Goal: Task Accomplishment & Management: Use online tool/utility

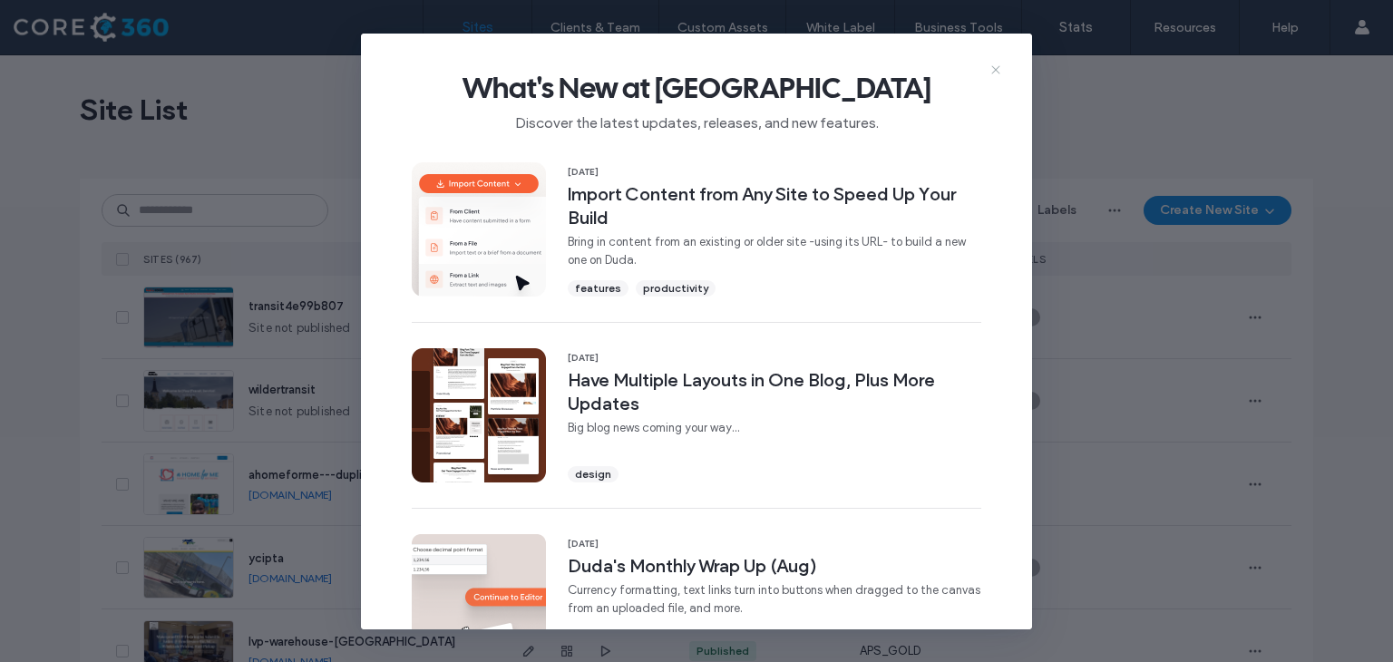
click at [996, 75] on icon at bounding box center [995, 70] width 15 height 15
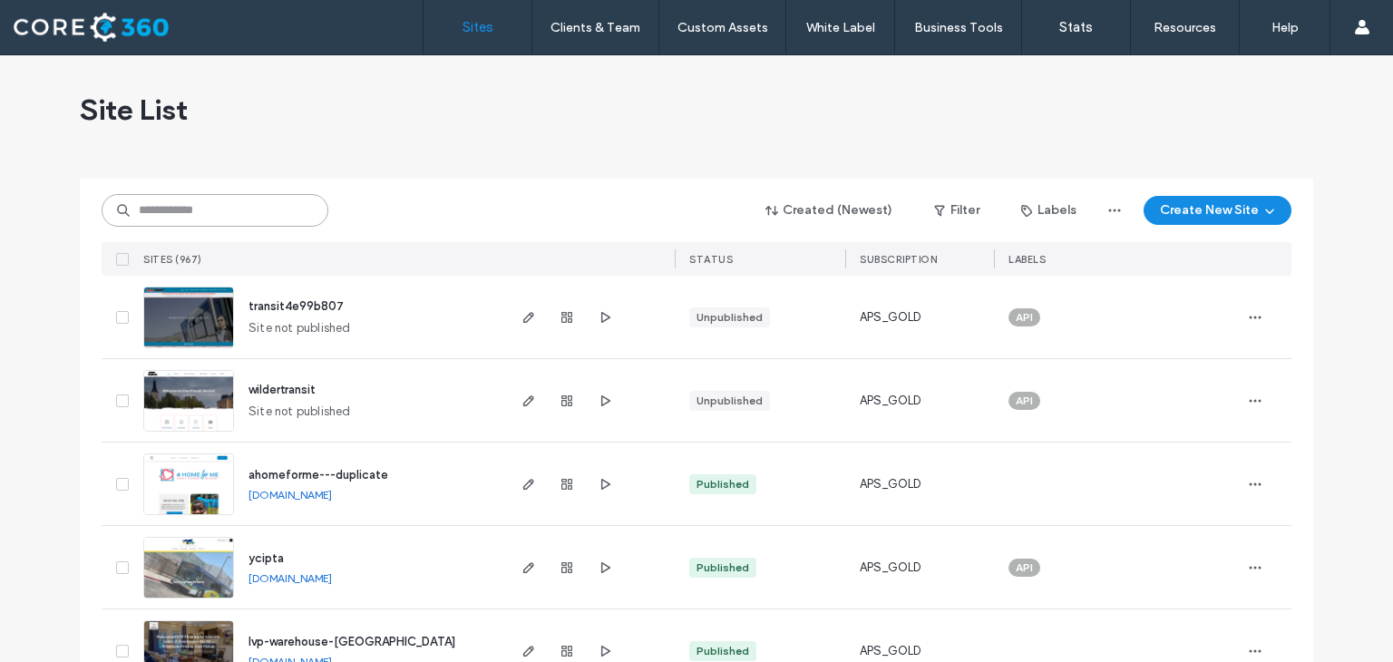
click at [169, 210] on input at bounding box center [215, 210] width 227 height 33
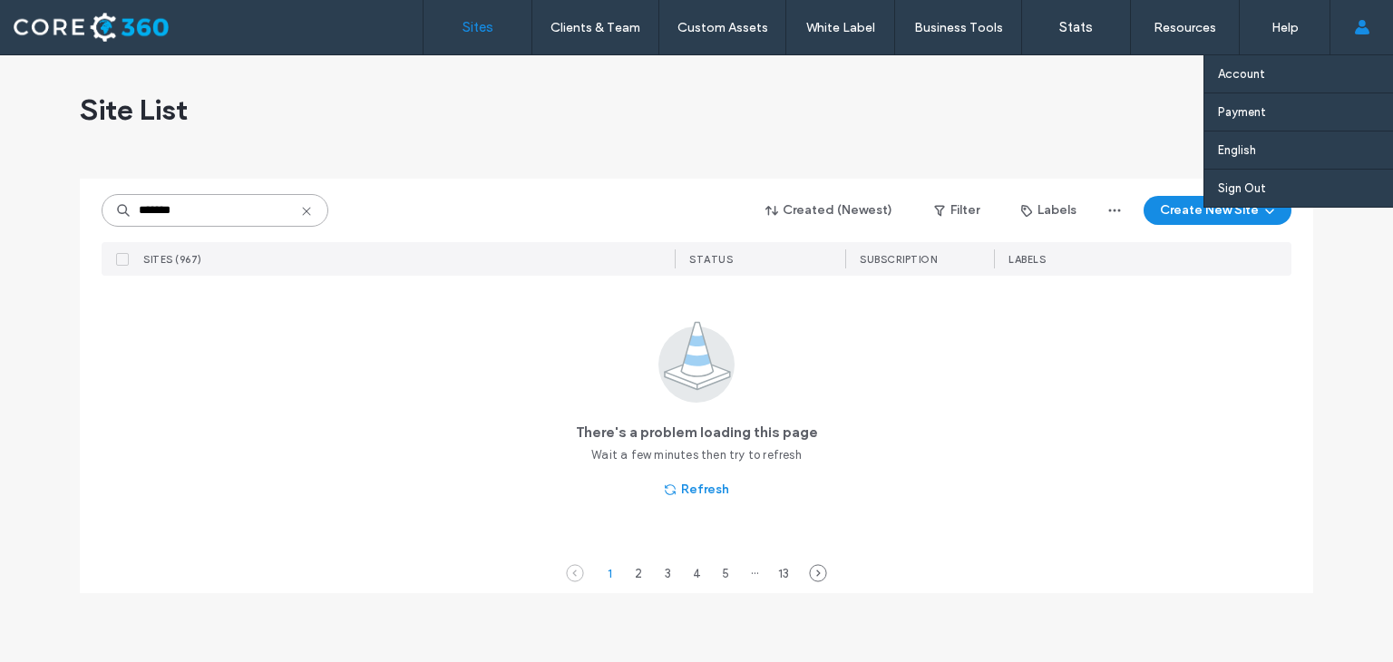
type input "*******"
click at [1353, 30] on div "Account Payment English Español (España) Português Français Deutsch Türkçe Engl…" at bounding box center [1360, 27] width 63 height 54
click at [1248, 84] on link "Account" at bounding box center [1305, 73] width 175 height 37
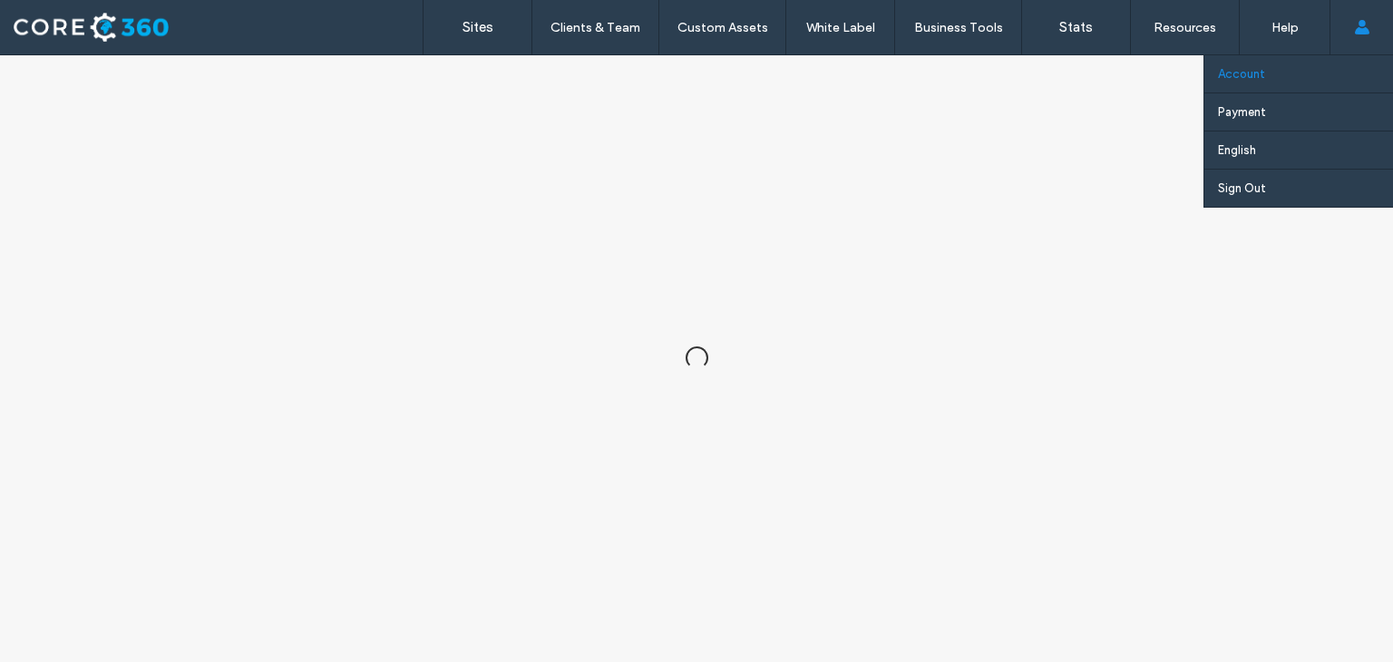
click at [1248, 84] on link "Account" at bounding box center [1305, 73] width 175 height 37
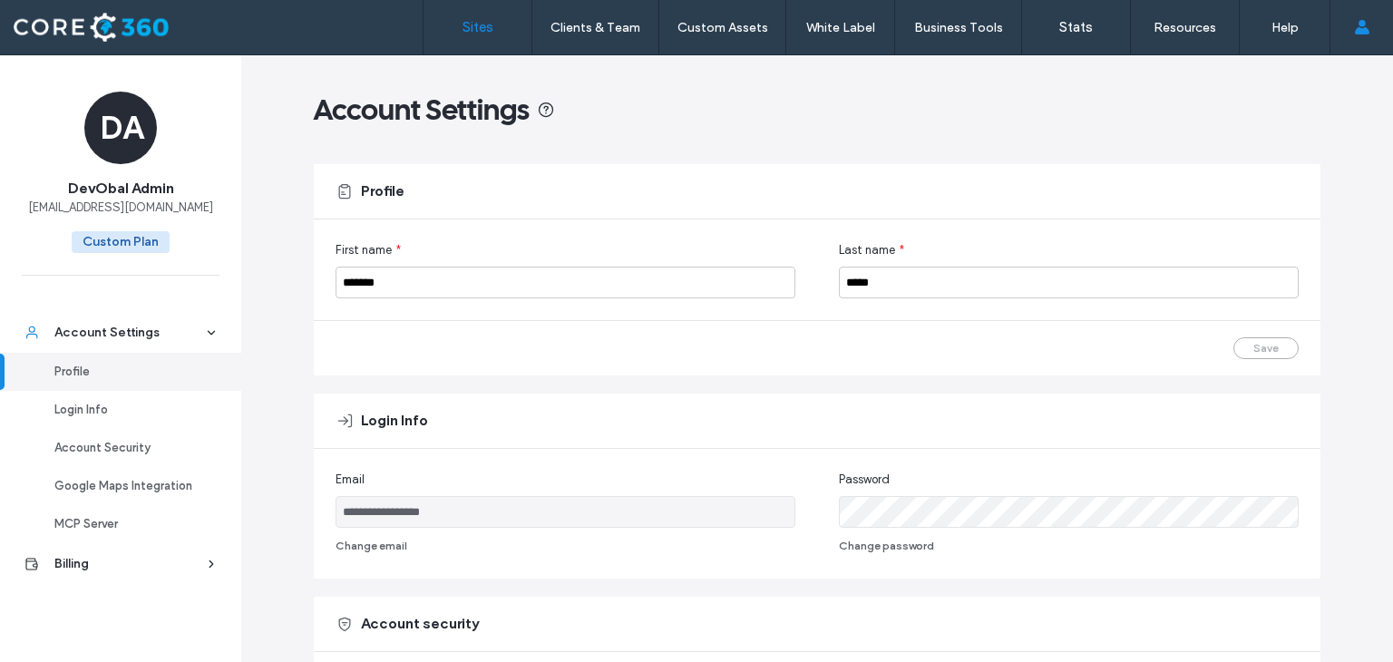
click at [479, 16] on link "Sites" at bounding box center [477, 27] width 108 height 54
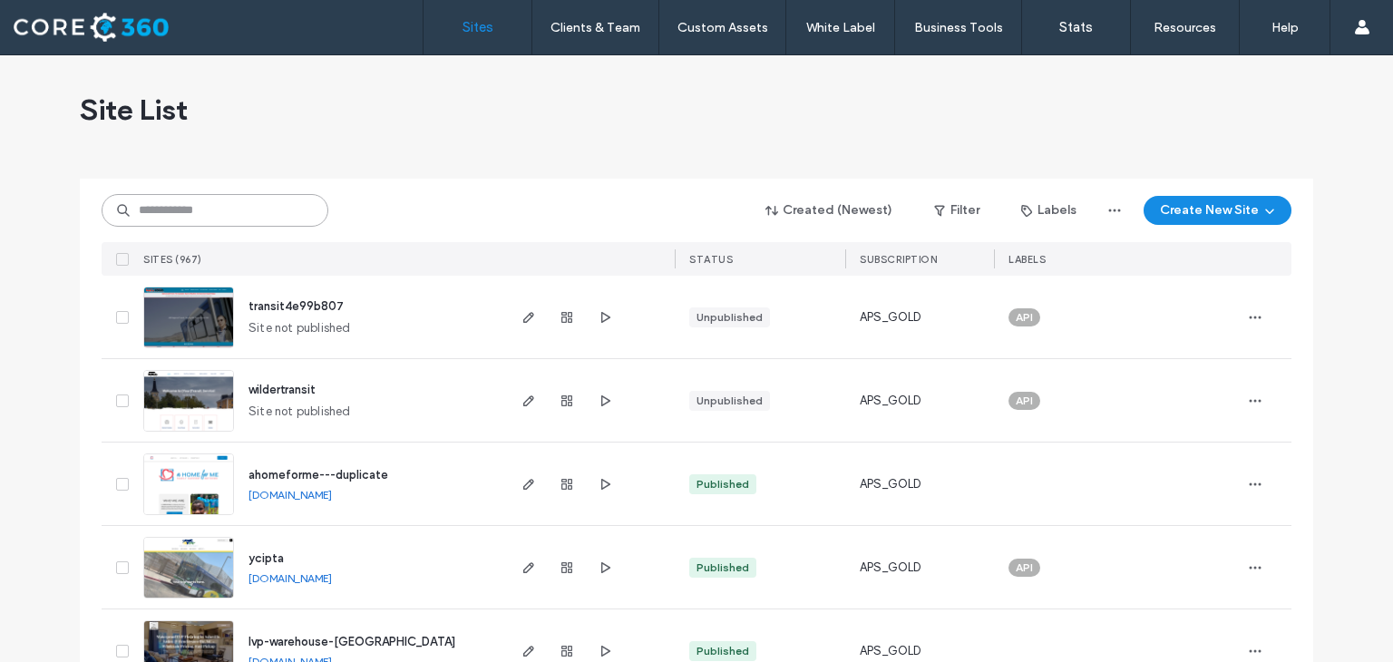
click at [217, 225] on input at bounding box center [215, 210] width 227 height 33
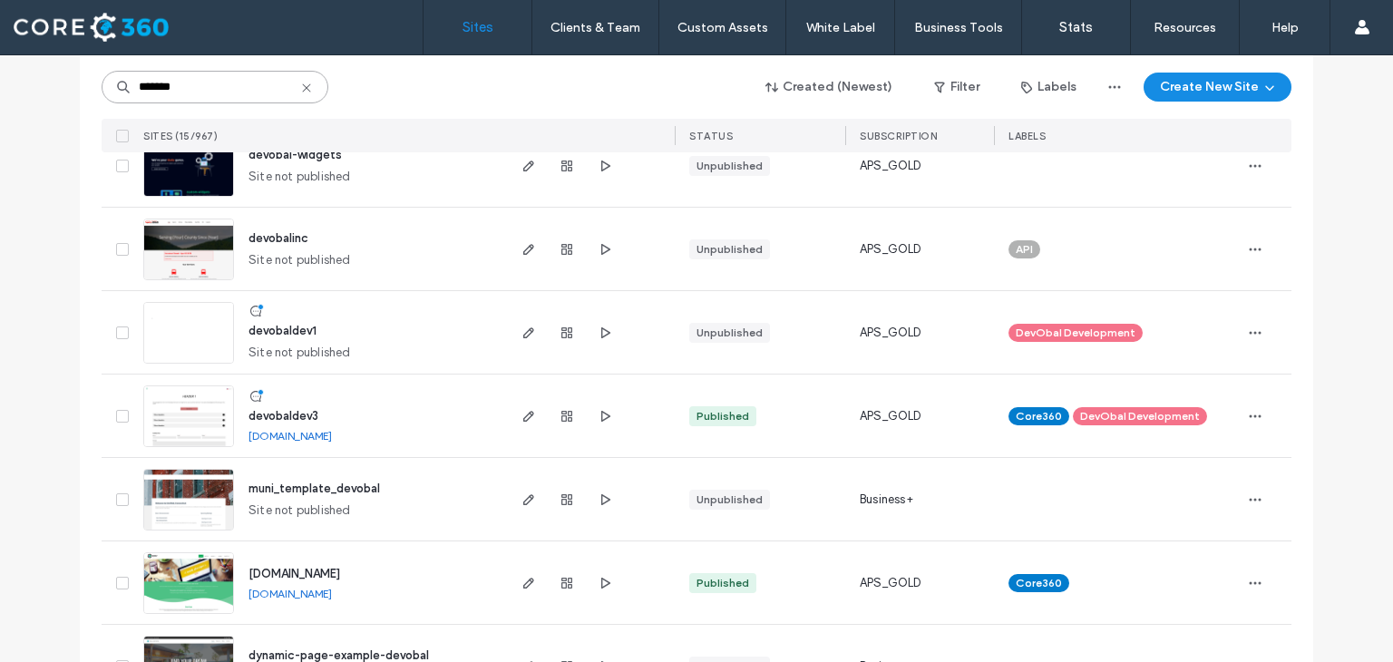
scroll to position [769, 0]
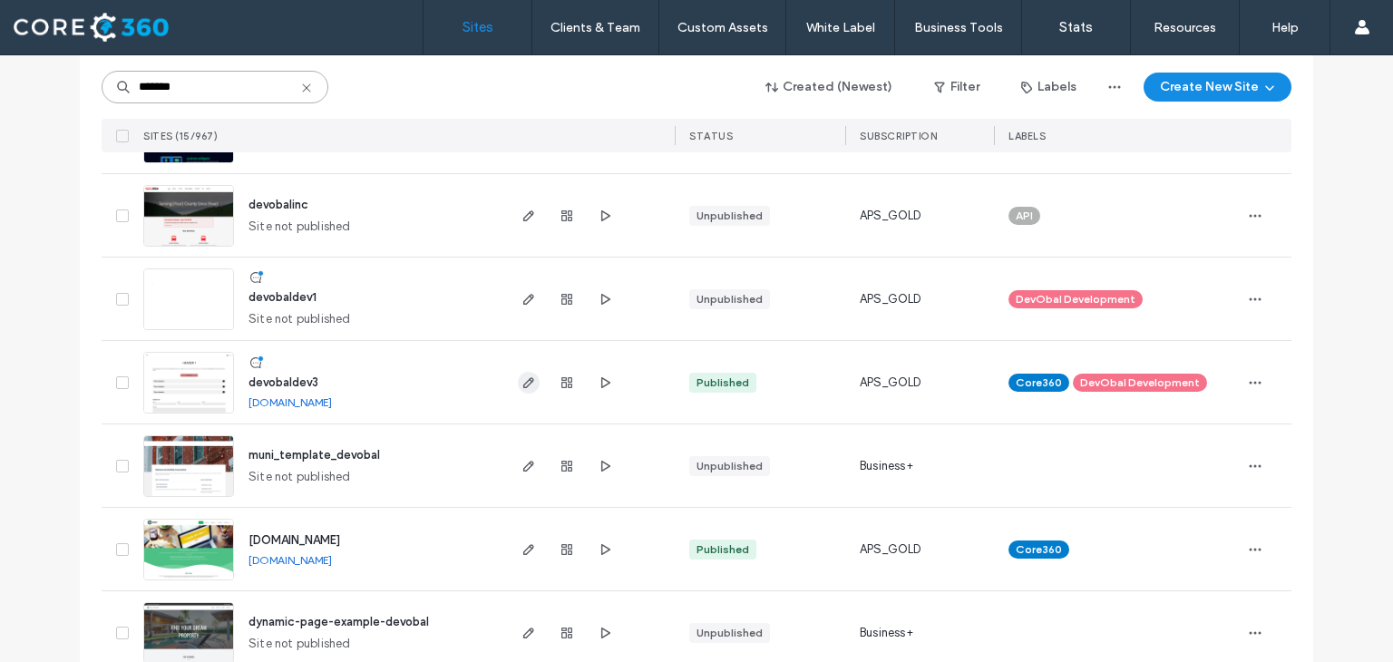
type input "*******"
click at [524, 378] on icon "button" at bounding box center [528, 382] width 15 height 15
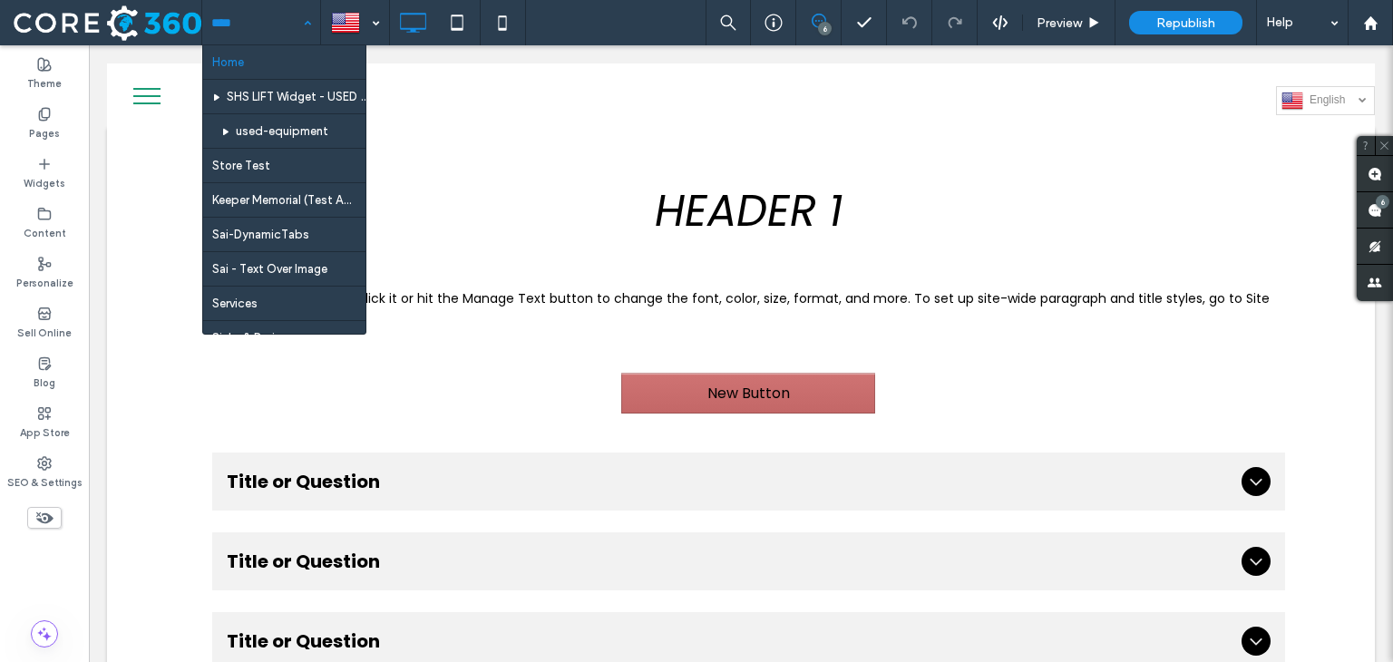
click at [278, 20] on input at bounding box center [256, 22] width 91 height 45
type input "***"
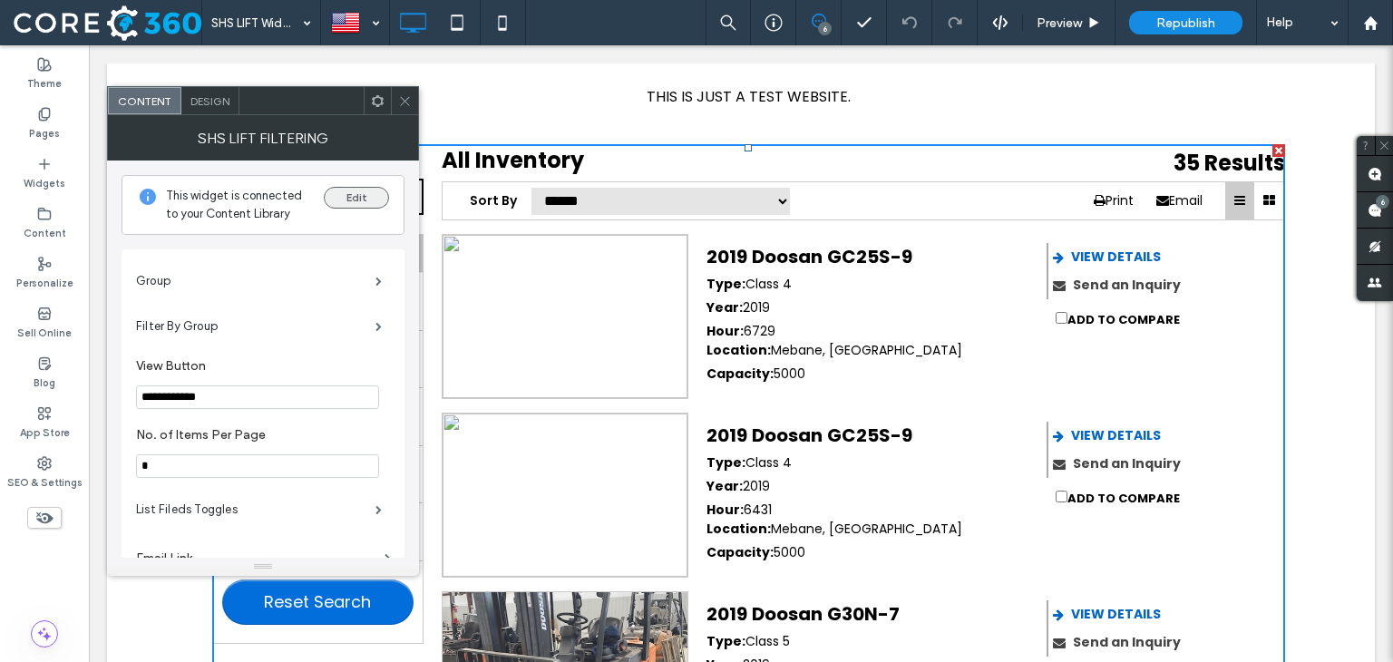
click at [359, 204] on button "Edit" at bounding box center [356, 198] width 65 height 22
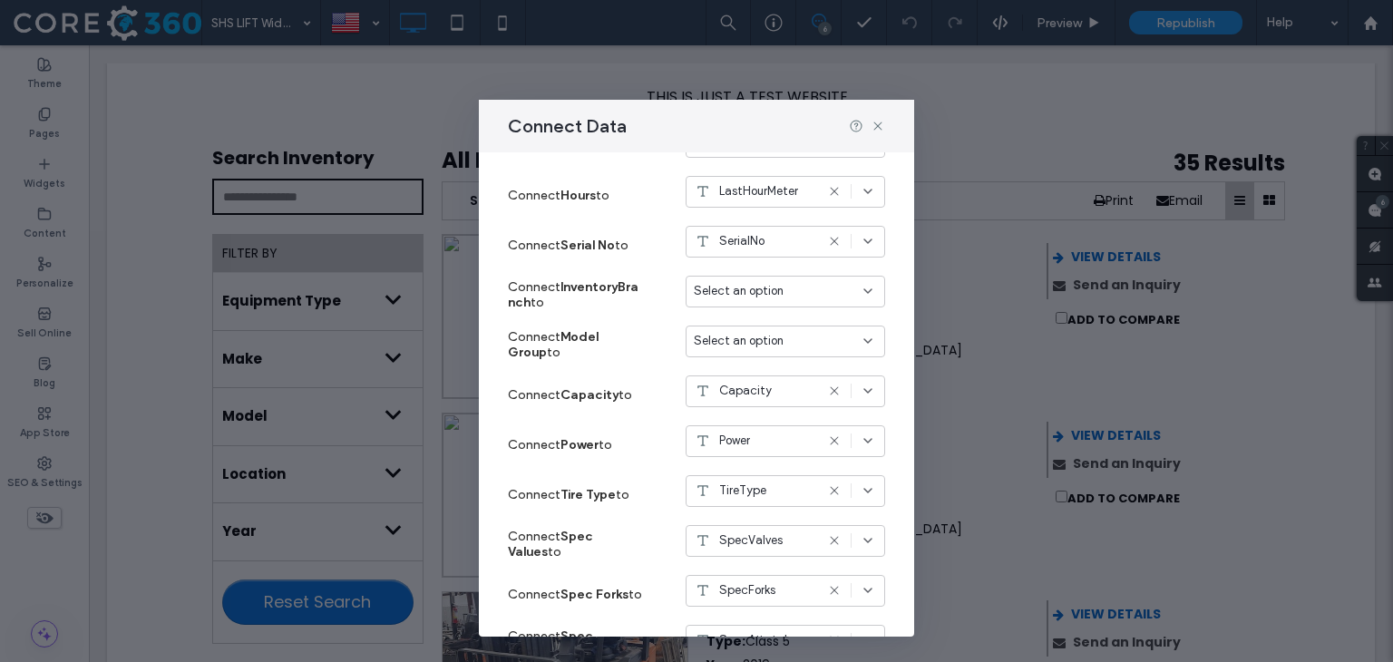
scroll to position [972, 0]
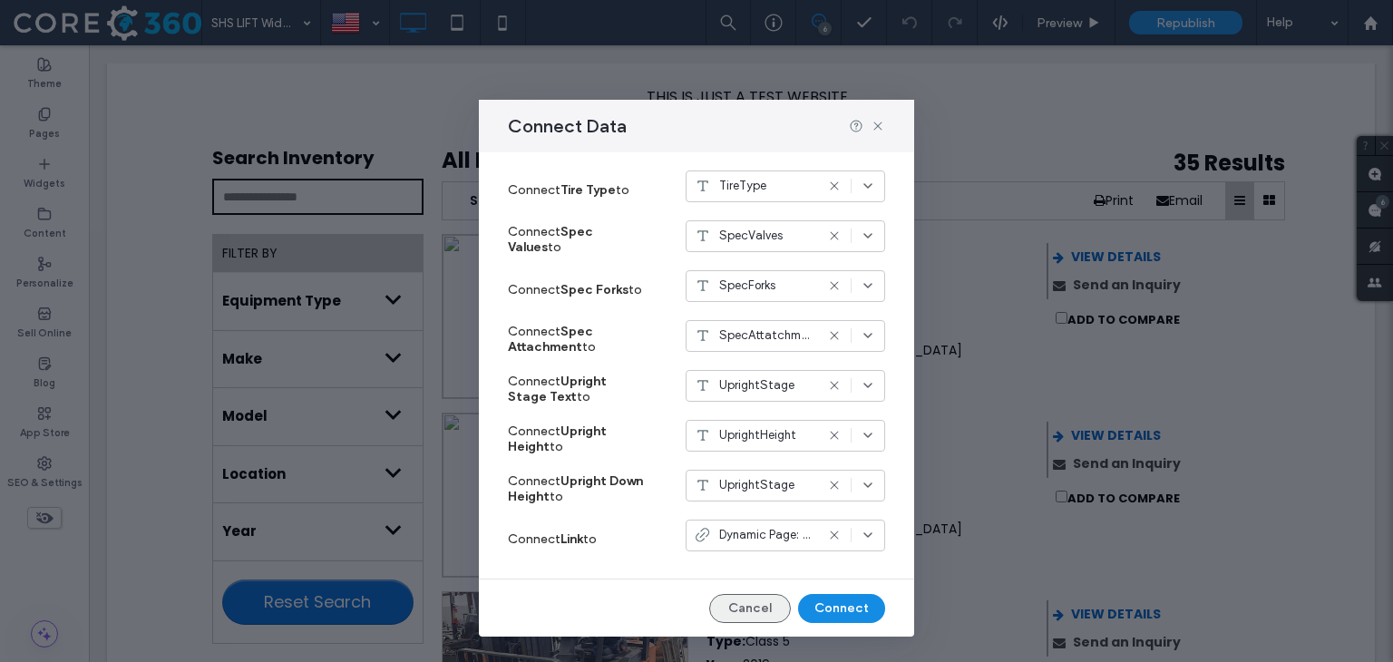
click at [733, 610] on button "Cancel" at bounding box center [750, 608] width 82 height 29
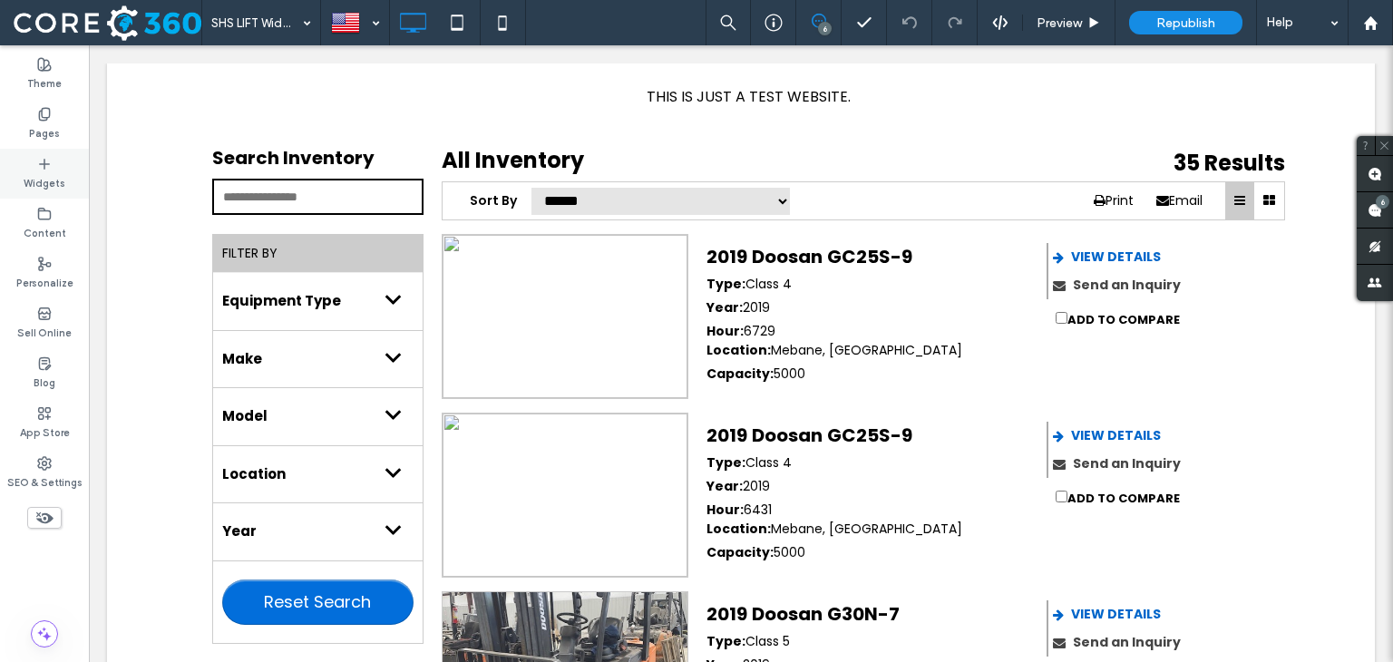
click at [40, 183] on label "Widgets" at bounding box center [45, 181] width 42 height 20
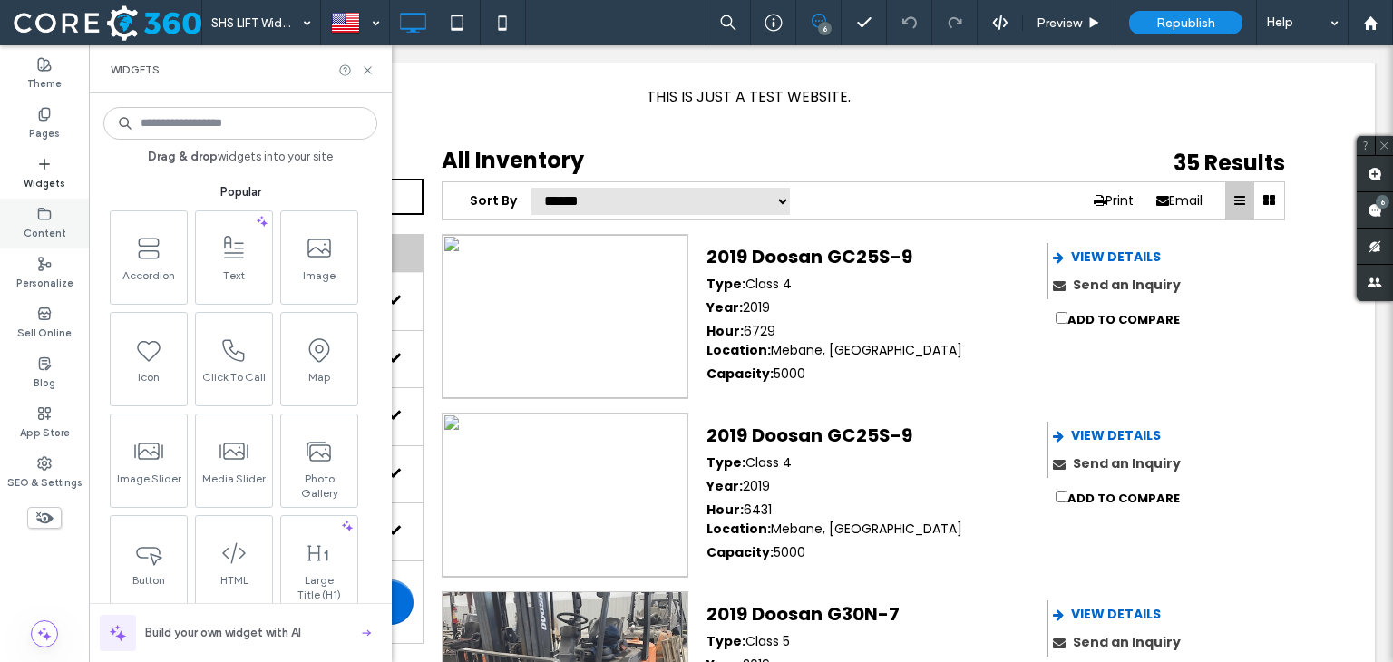
click at [52, 230] on label "Content" at bounding box center [45, 231] width 43 height 20
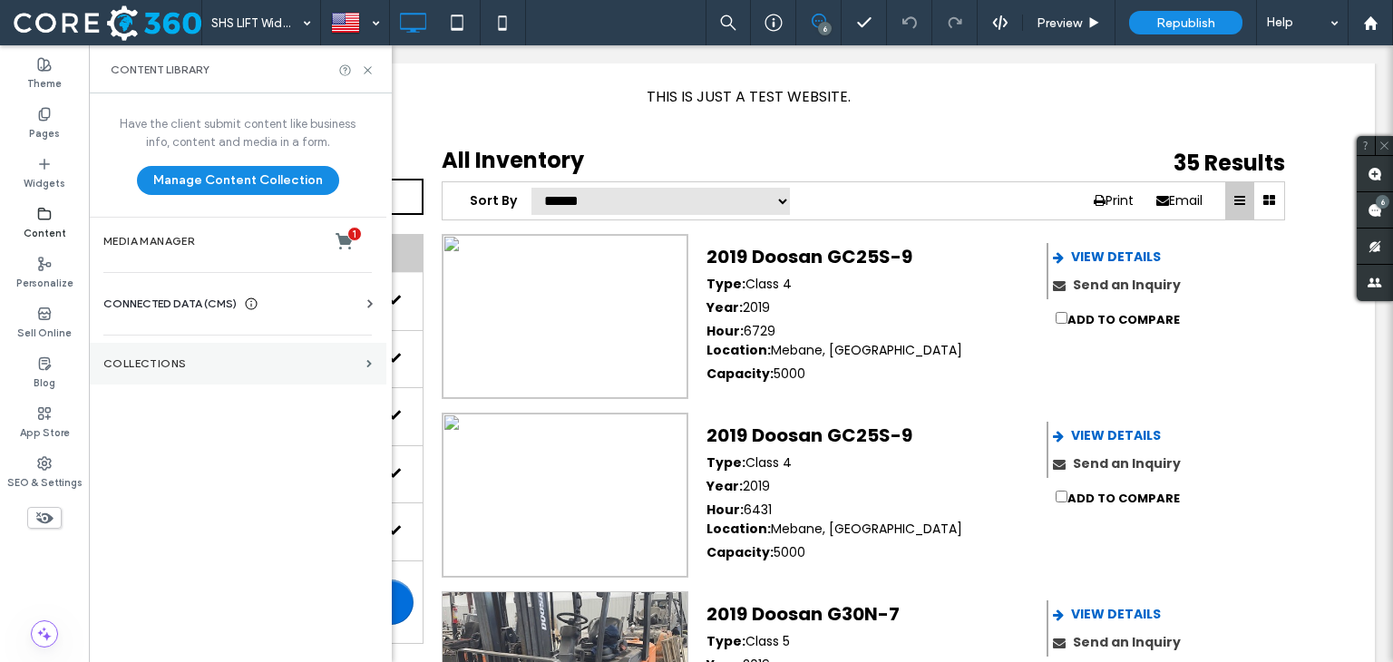
click at [152, 357] on label "Collections" at bounding box center [231, 363] width 256 height 13
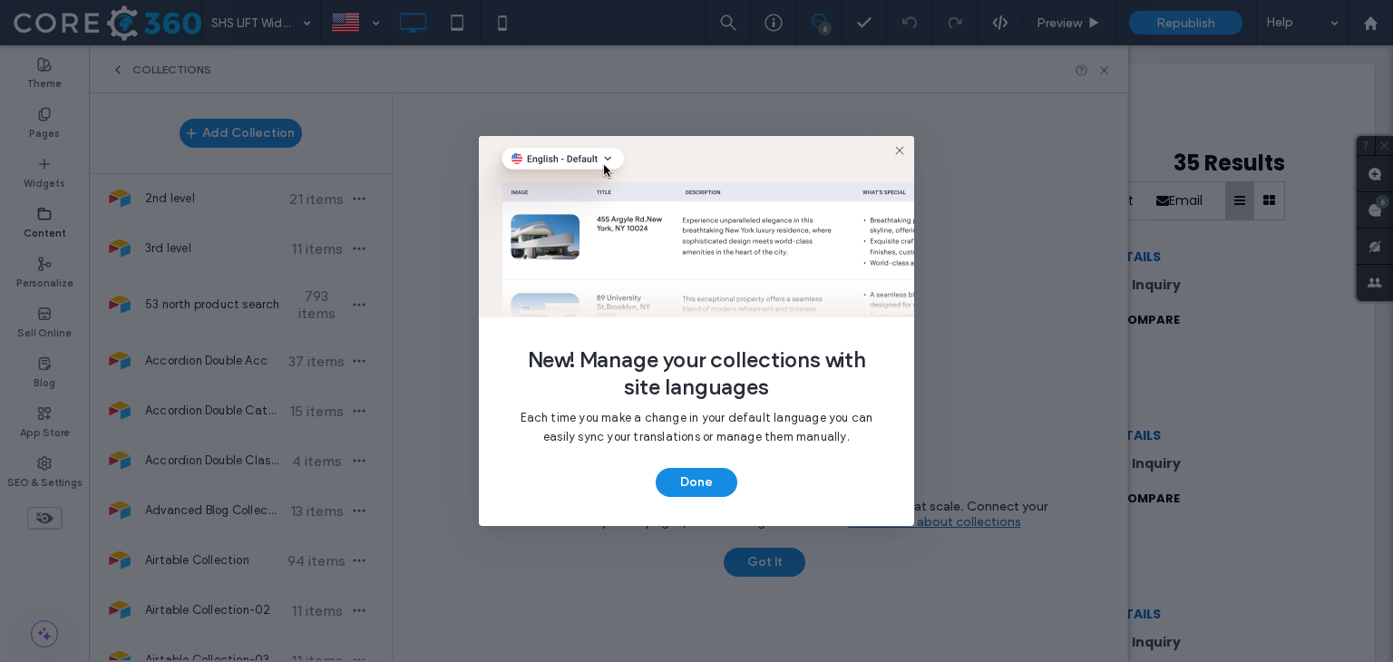
click at [896, 149] on icon at bounding box center [899, 150] width 15 height 15
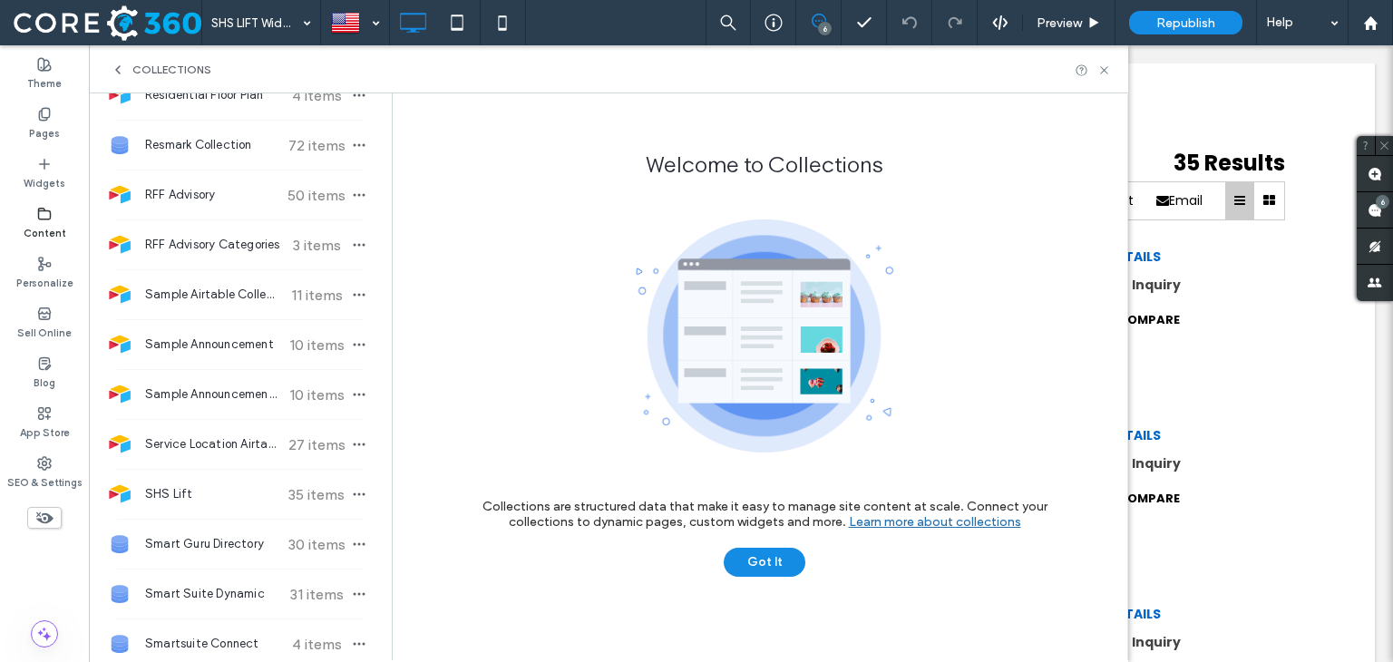
scroll to position [3945, 0]
click at [268, 487] on span "SHS Lift" at bounding box center [212, 493] width 135 height 18
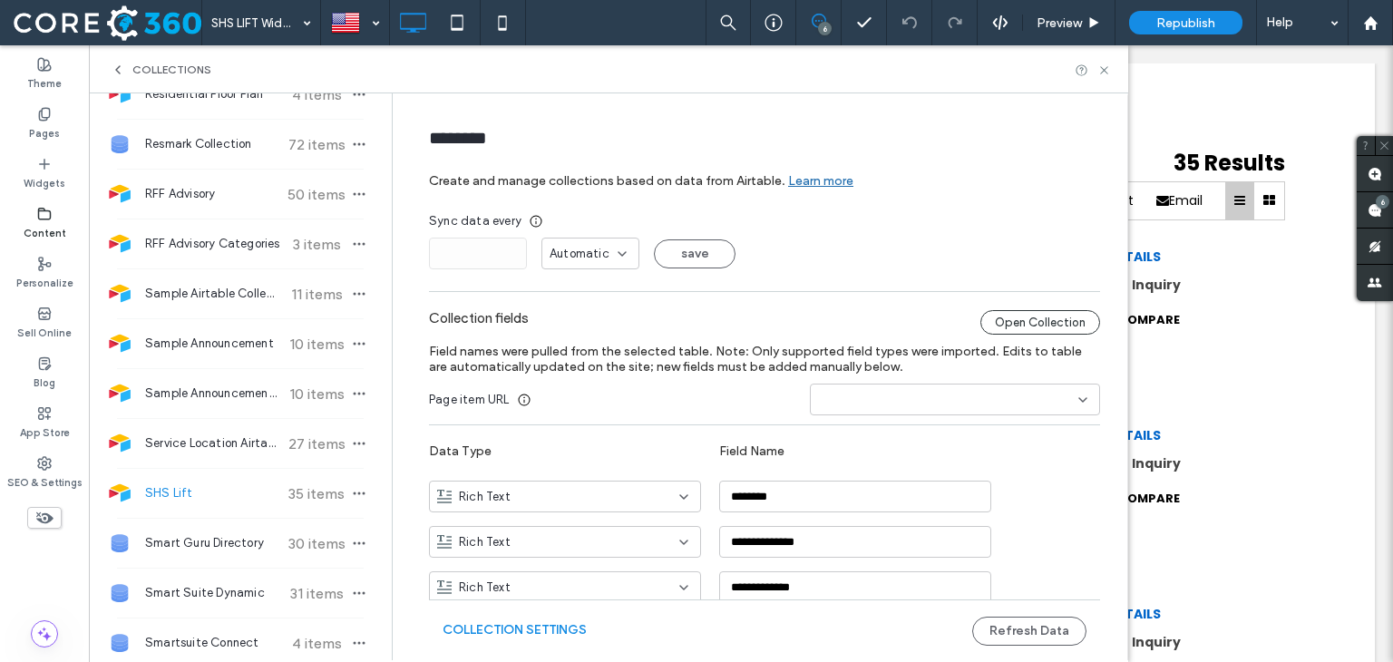
click at [1006, 321] on div "Open Collection" at bounding box center [1040, 322] width 120 height 24
click at [985, 320] on div "Open Collection" at bounding box center [1040, 322] width 120 height 24
click at [1046, 319] on div "Open Collection" at bounding box center [1040, 322] width 120 height 24
click at [1024, 316] on div "Open Collection" at bounding box center [1040, 322] width 120 height 24
